Goal: Transaction & Acquisition: Purchase product/service

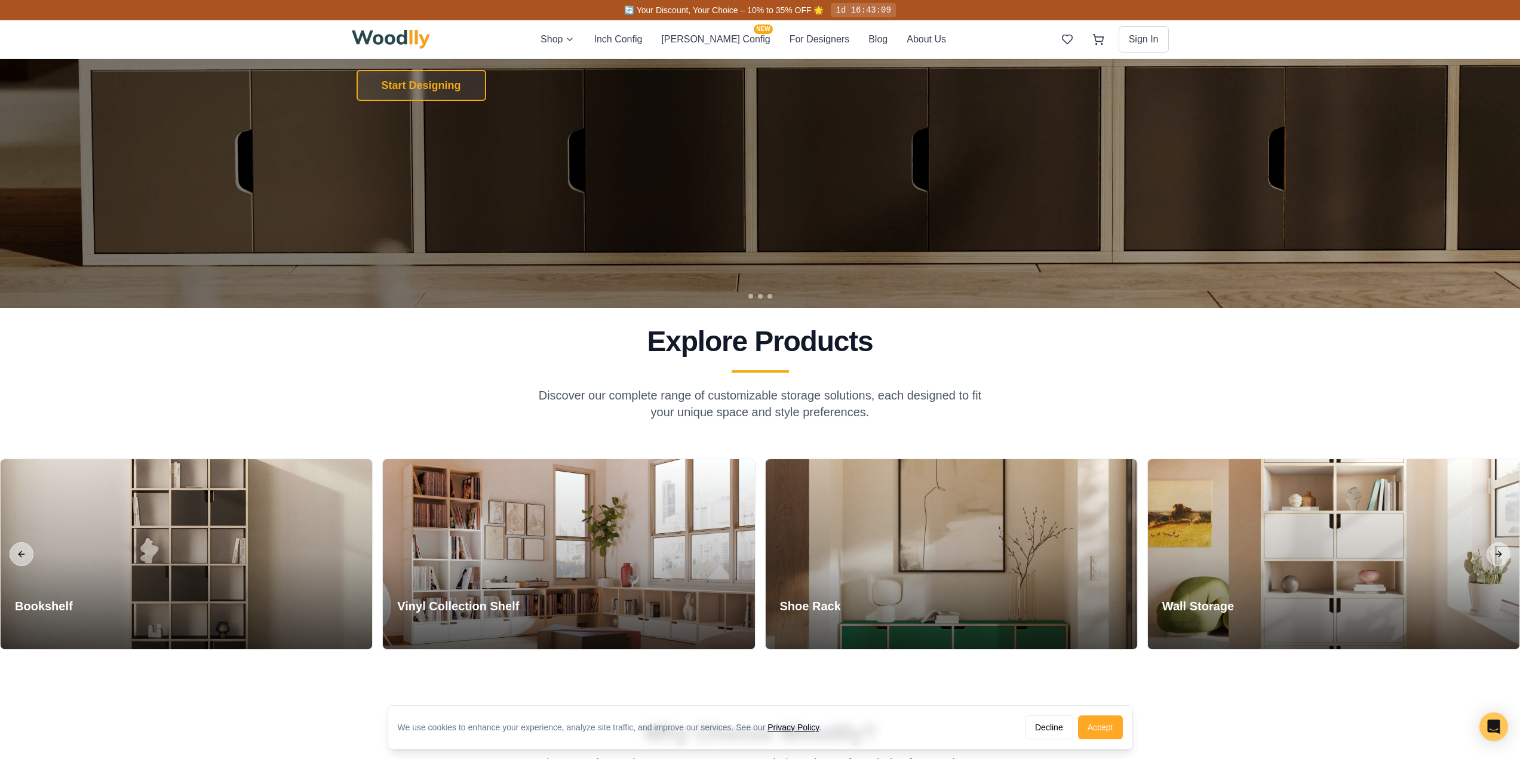
click at [1105, 730] on button "Accept" at bounding box center [1100, 727] width 45 height 24
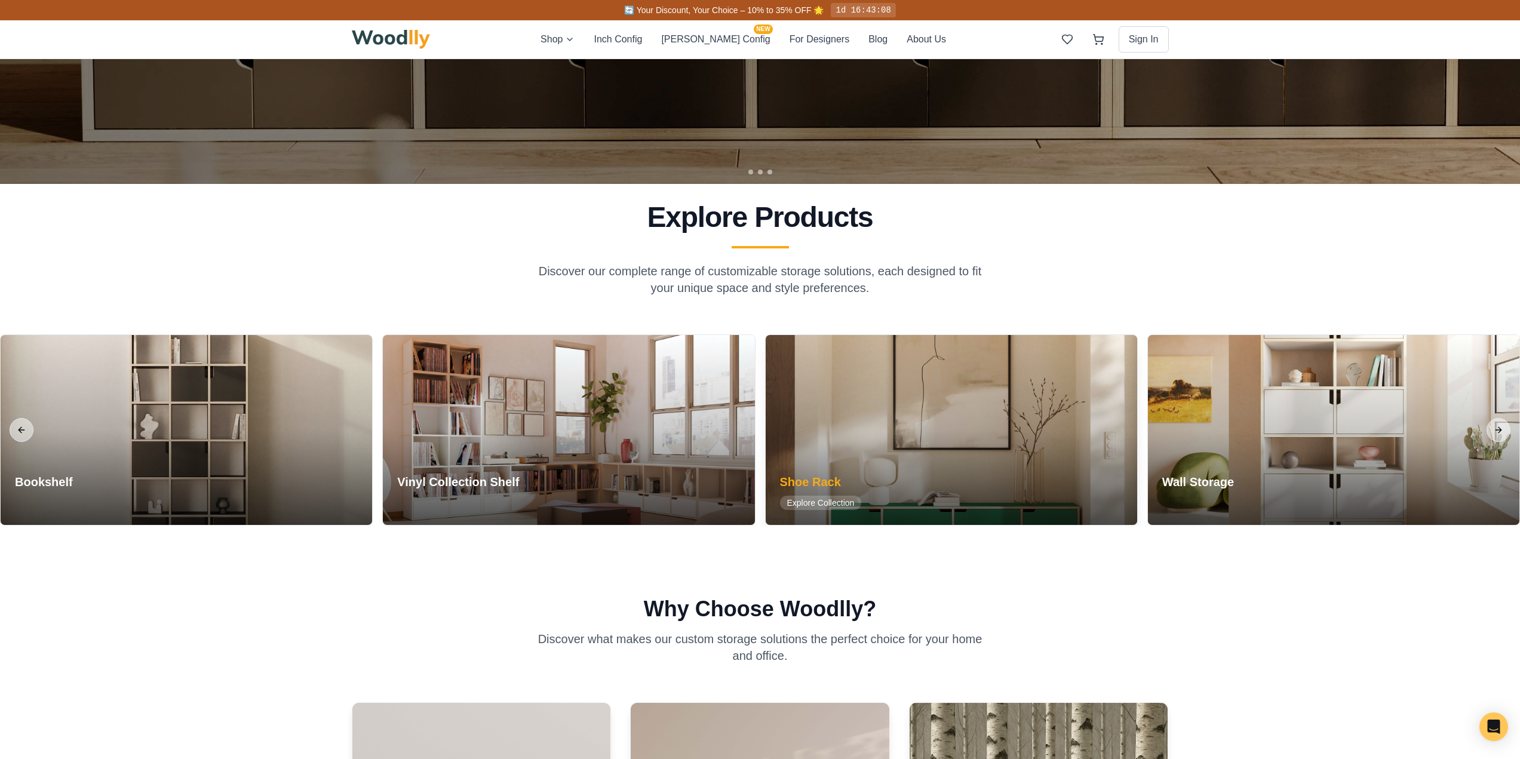
scroll to position [537, 0]
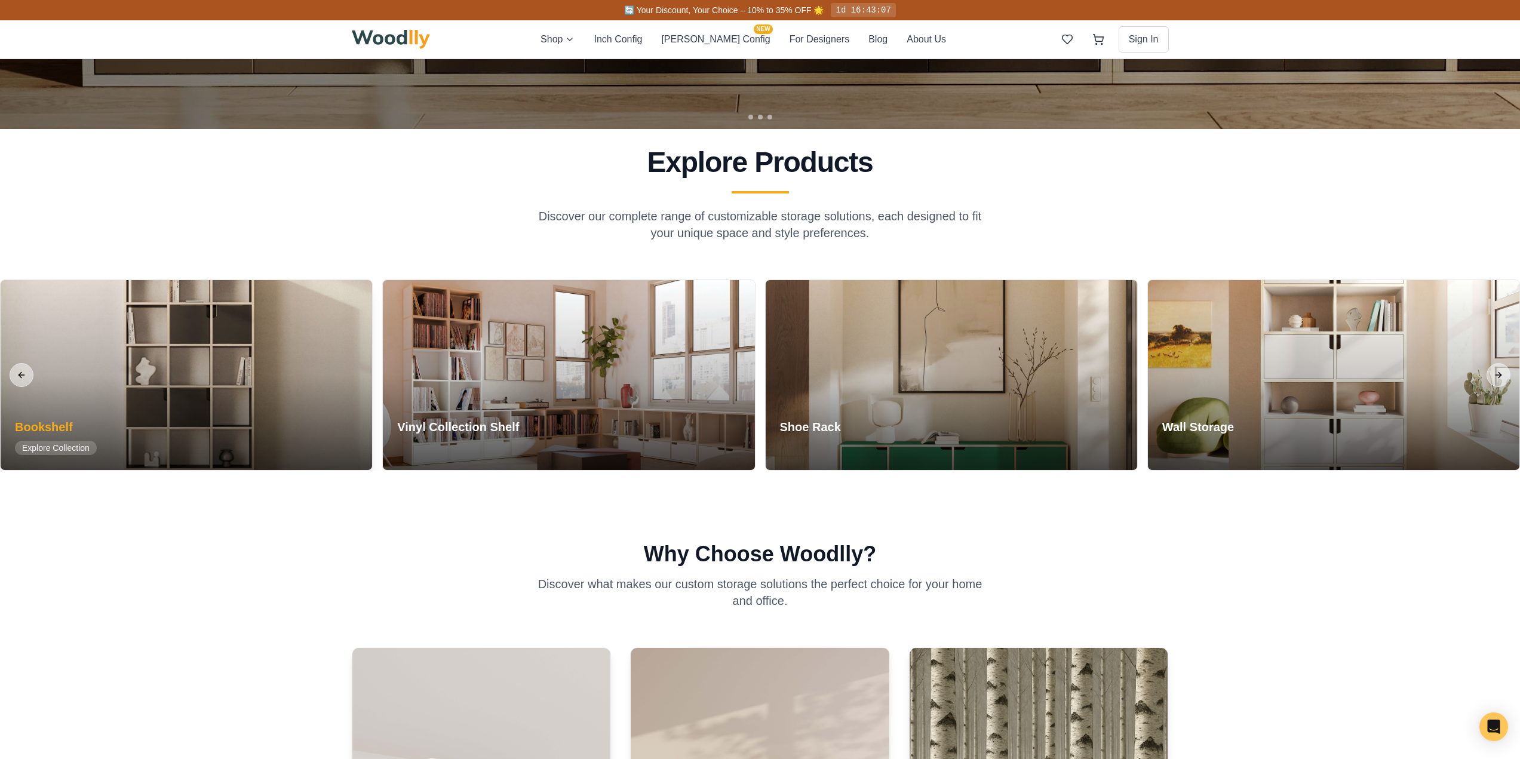
click at [222, 382] on div at bounding box center [186, 375] width 371 height 190
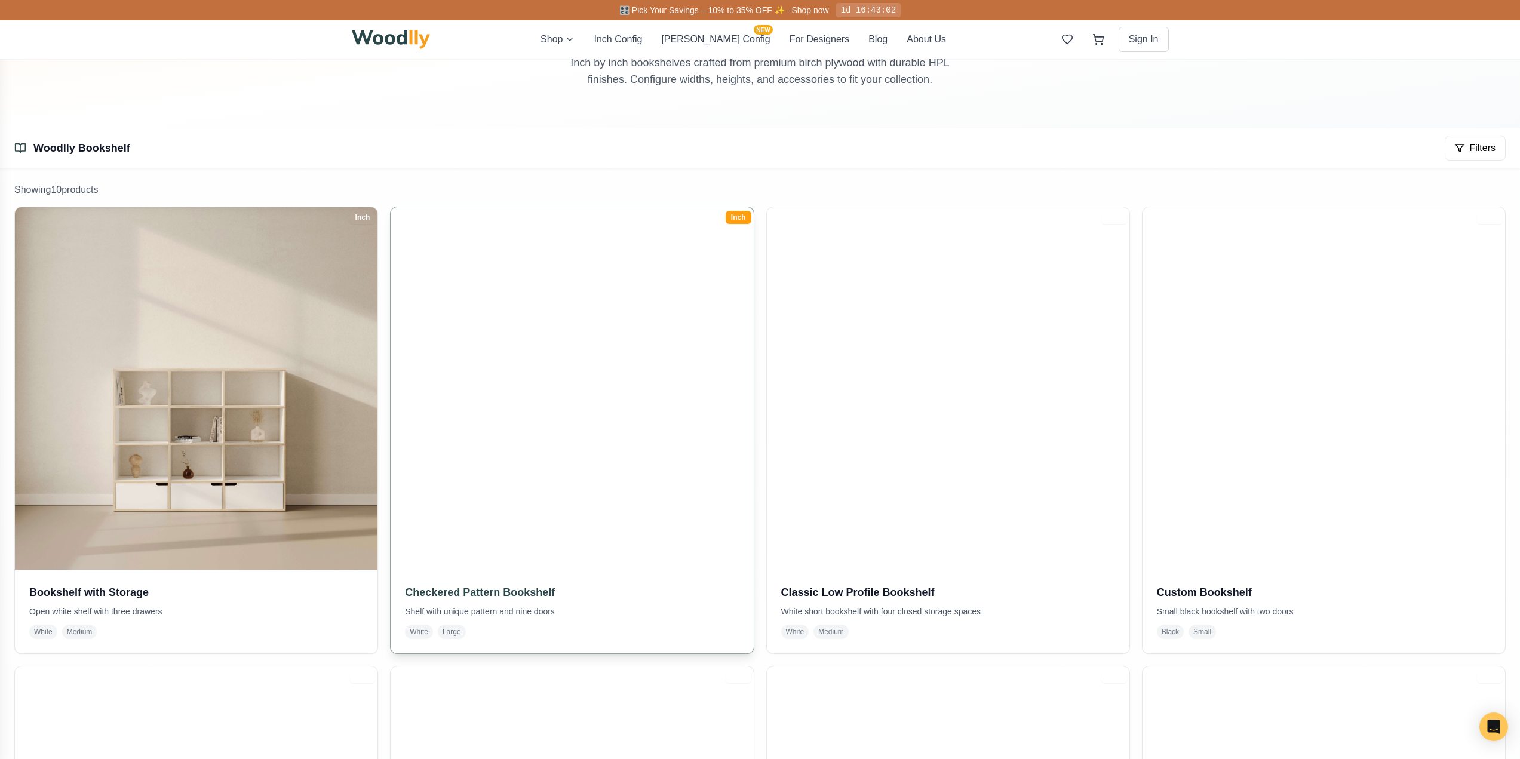
scroll to position [119, 0]
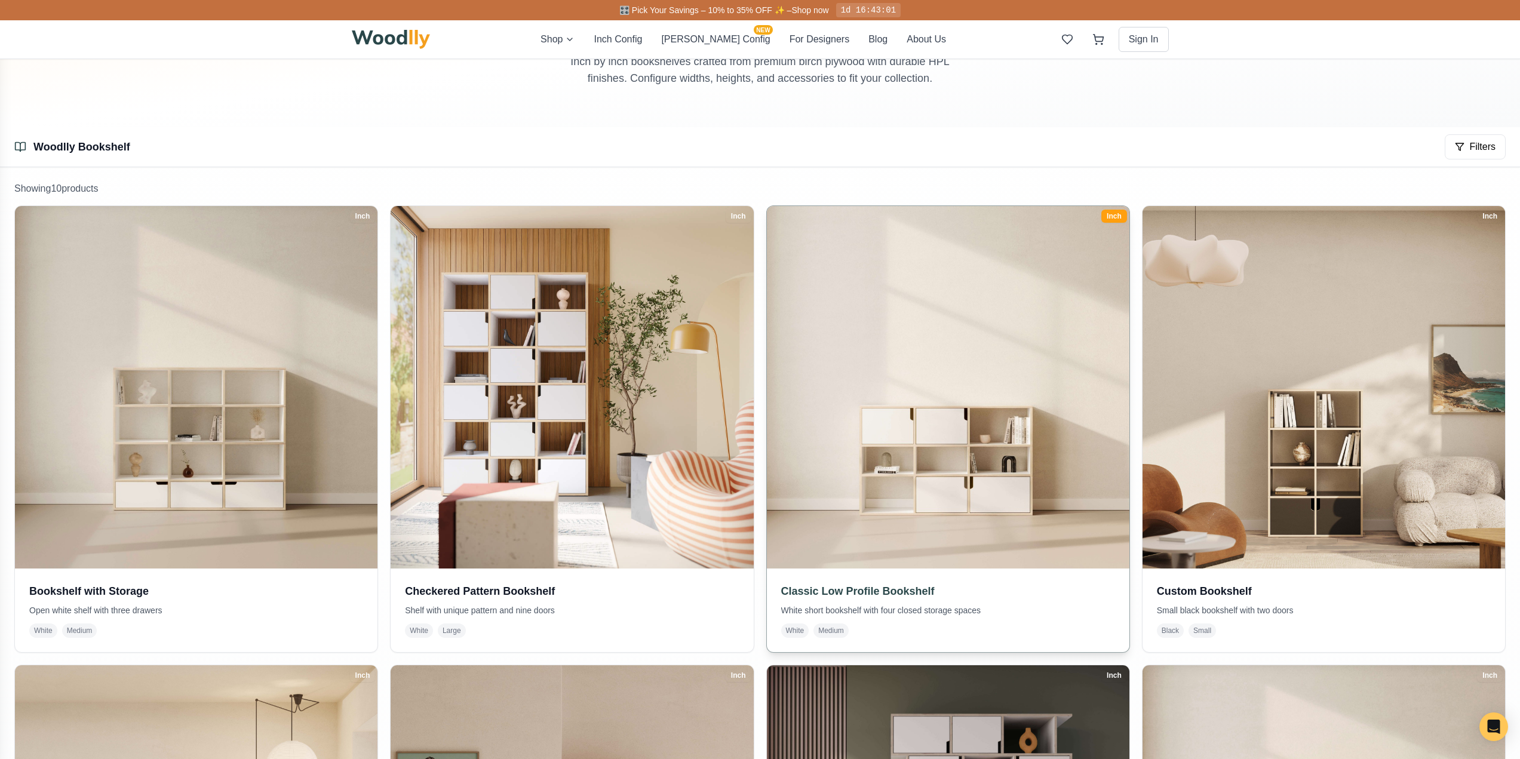
click at [993, 476] on img at bounding box center [947, 387] width 381 height 381
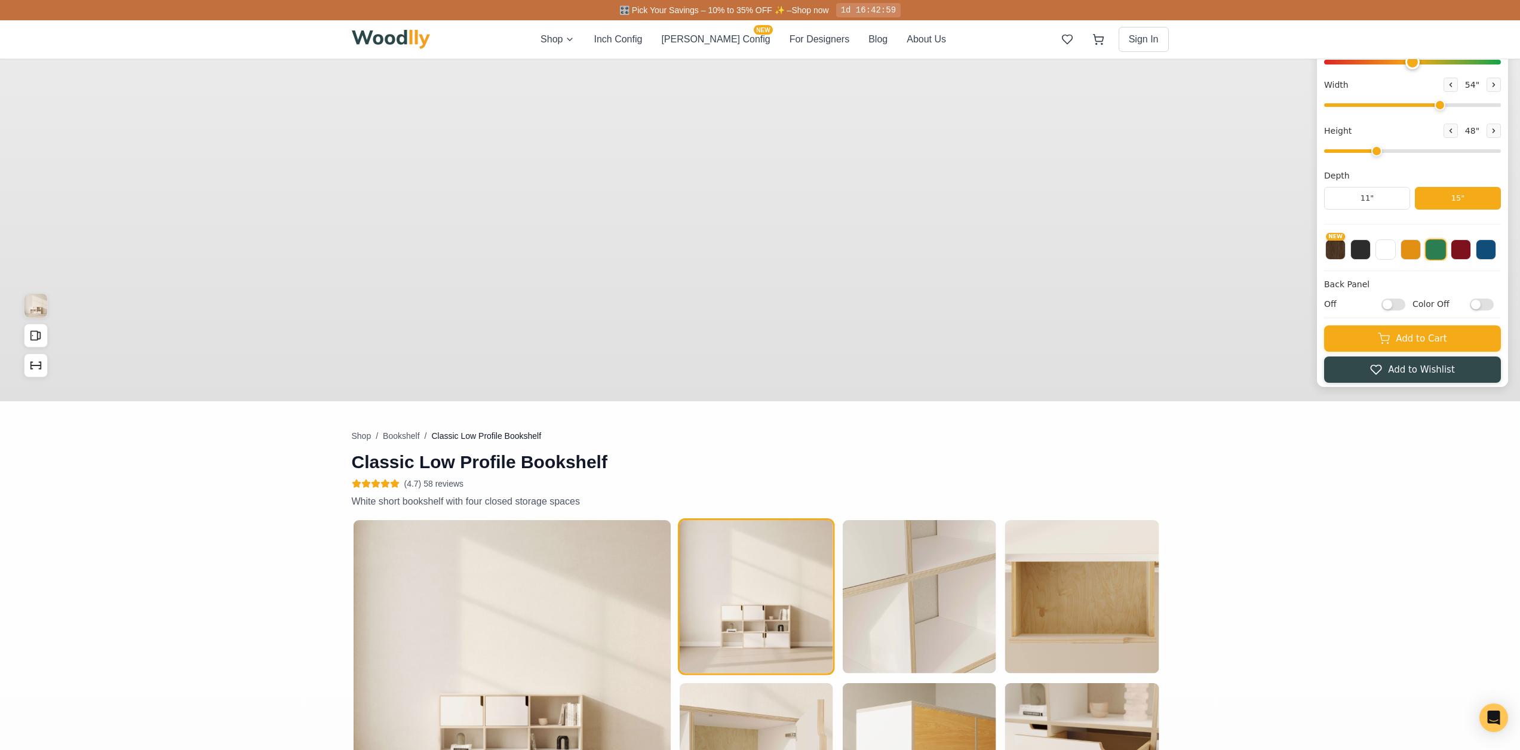
type input "54"
type input "3"
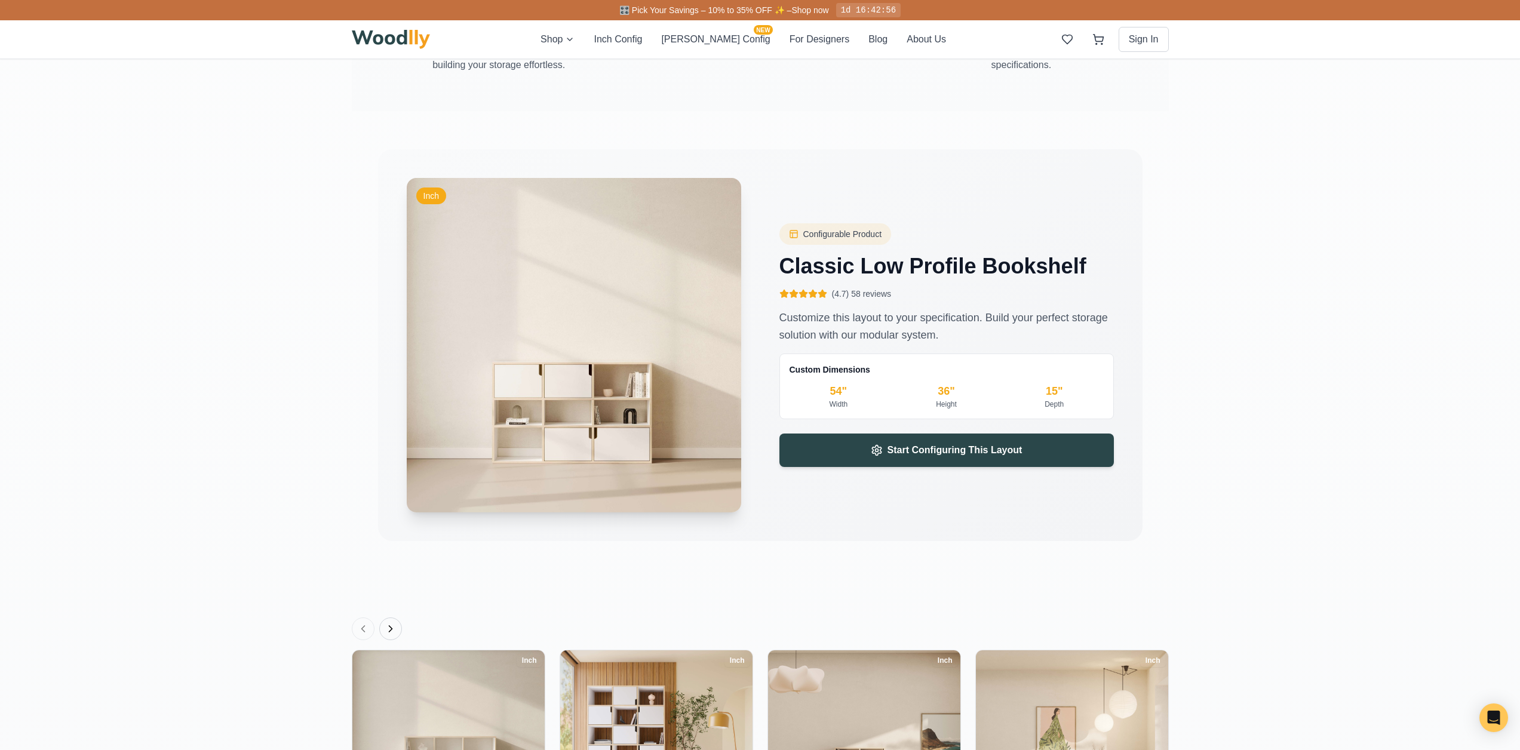
scroll to position [1792, 0]
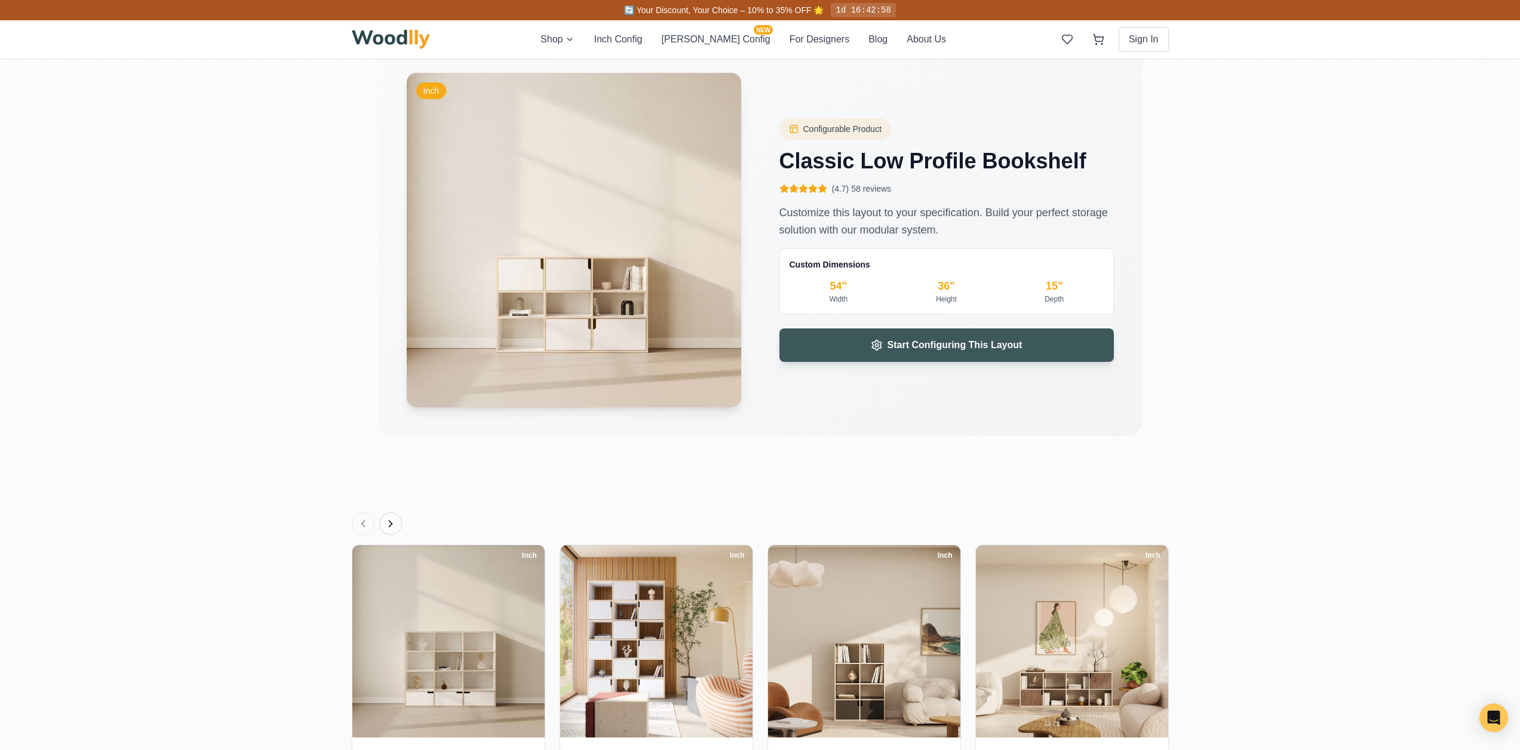
click at [896, 339] on span "Start Configuring This Layout" at bounding box center [954, 345] width 135 height 14
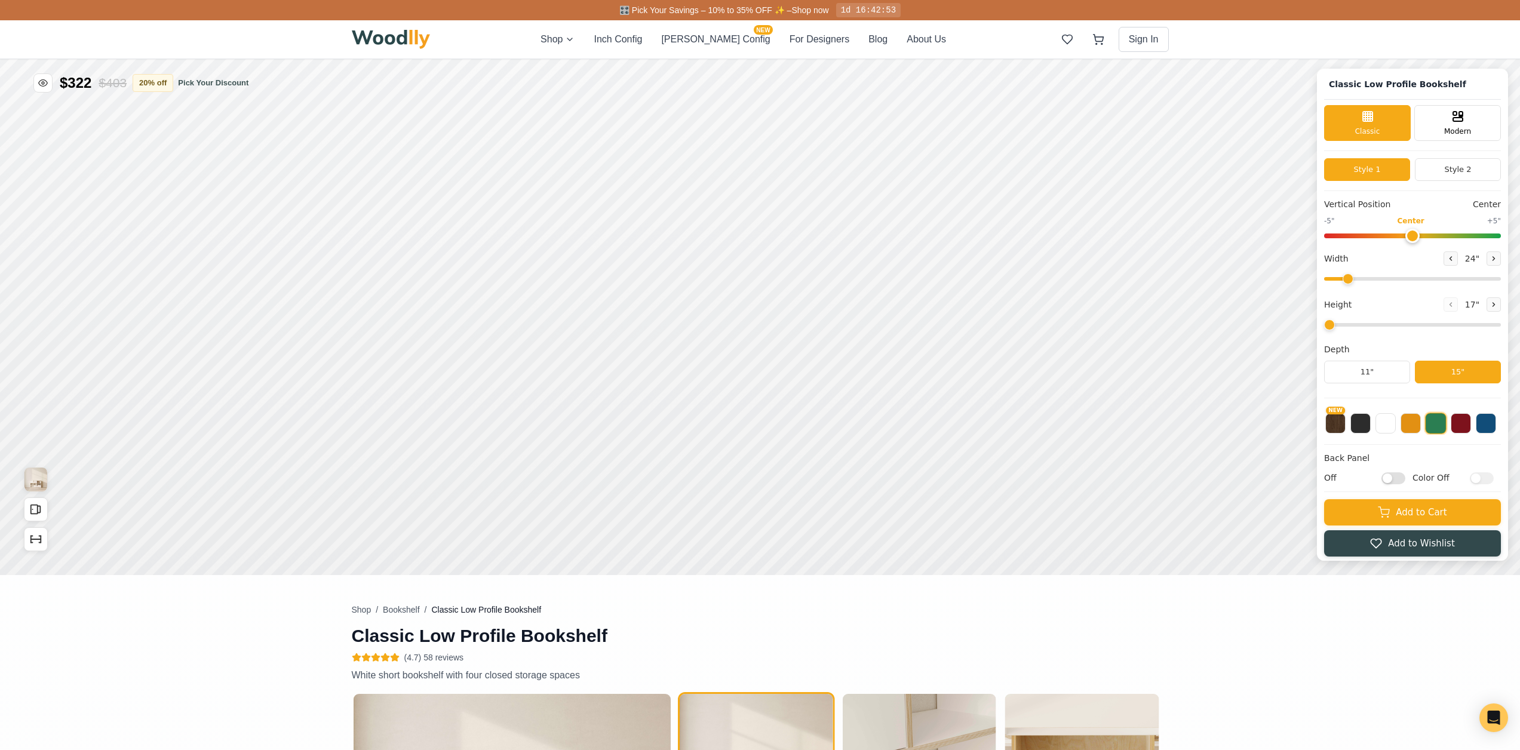
type input "54"
type input "3"
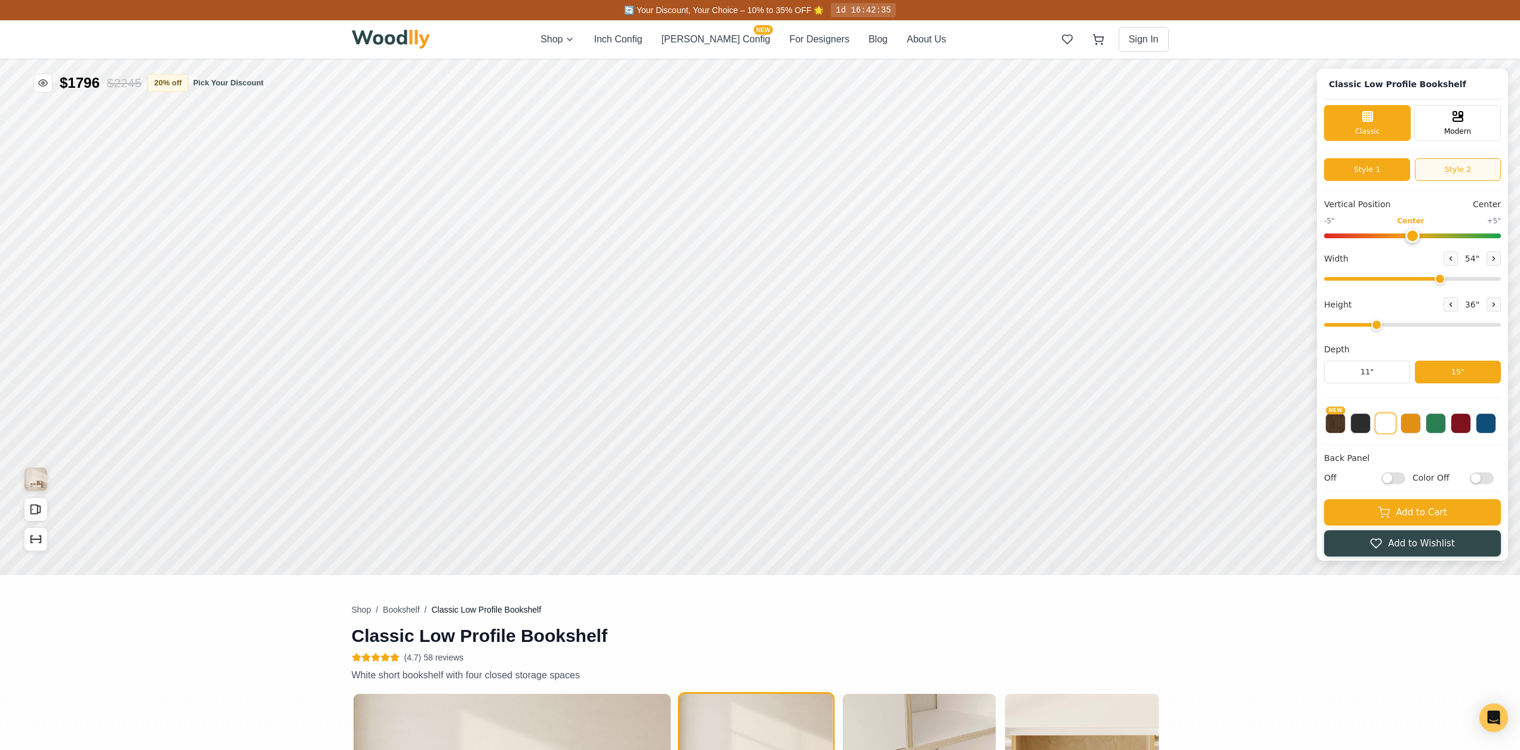
drag, startPoint x: 1886, startPoint y: 1188, endPoint x: 1895, endPoint y: 1186, distance: 9.1
